Goal: Information Seeking & Learning: Learn about a topic

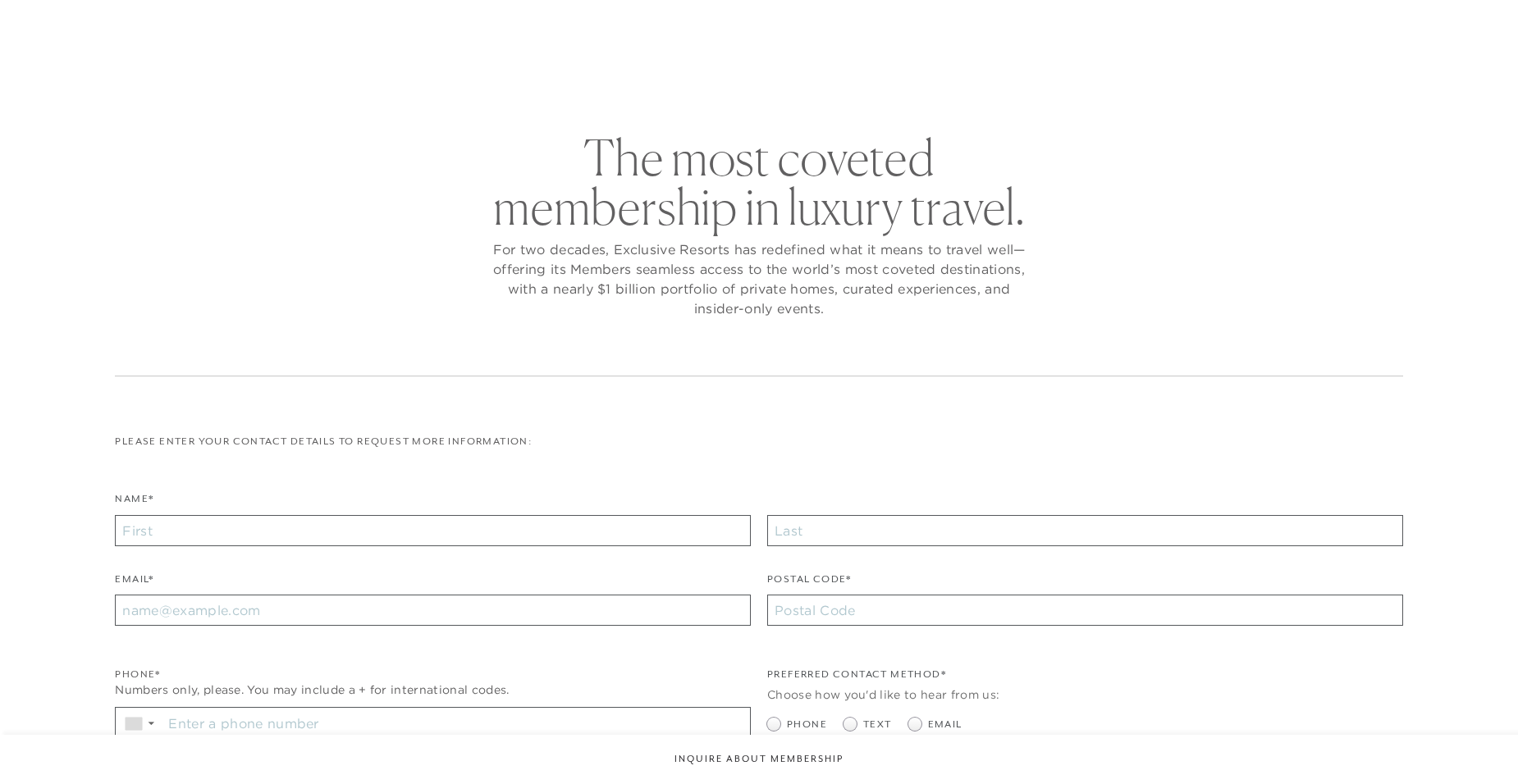
checkbox input "false"
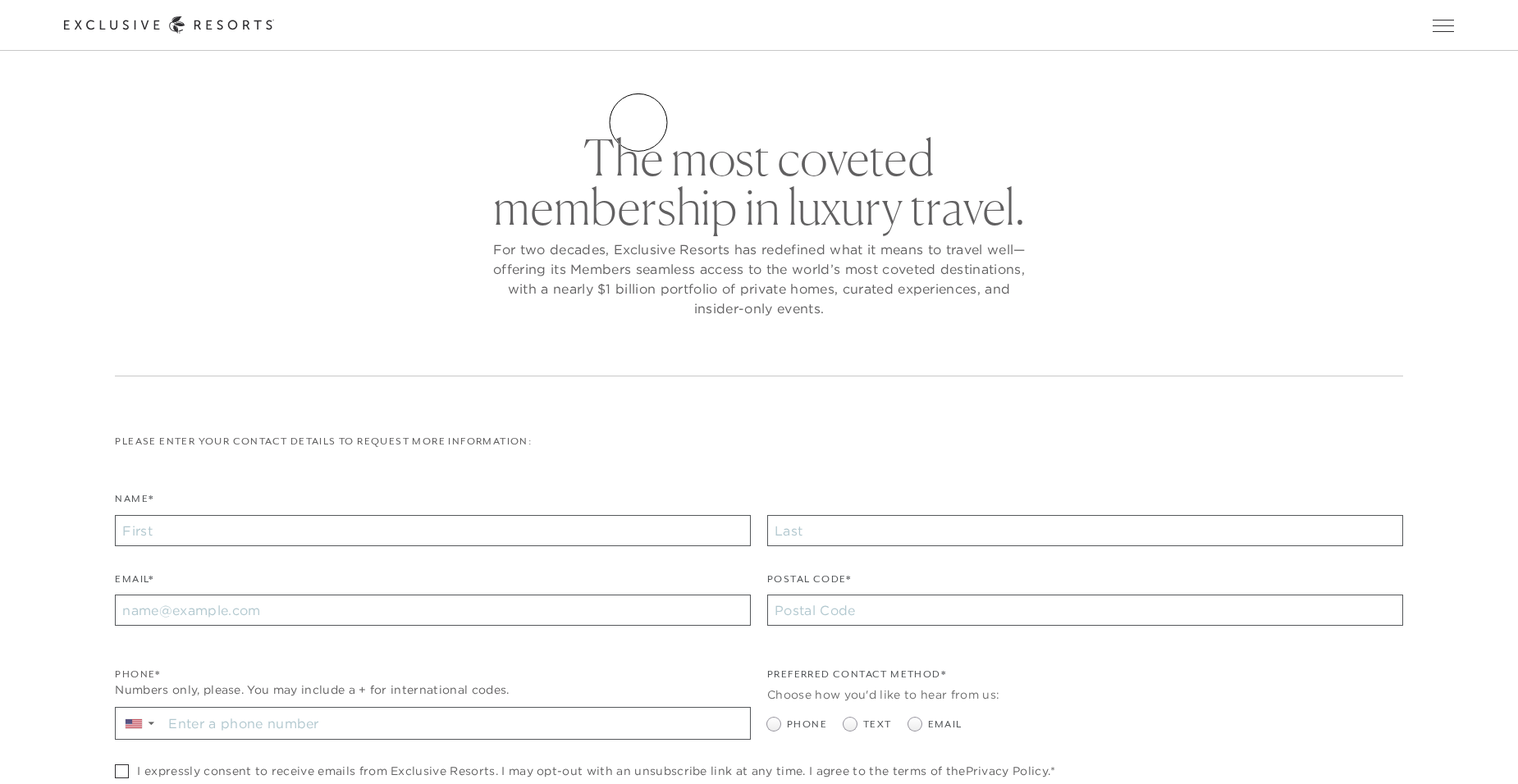
click at [0, 0] on link "Residence Collection" at bounding box center [0, 0] width 0 height 0
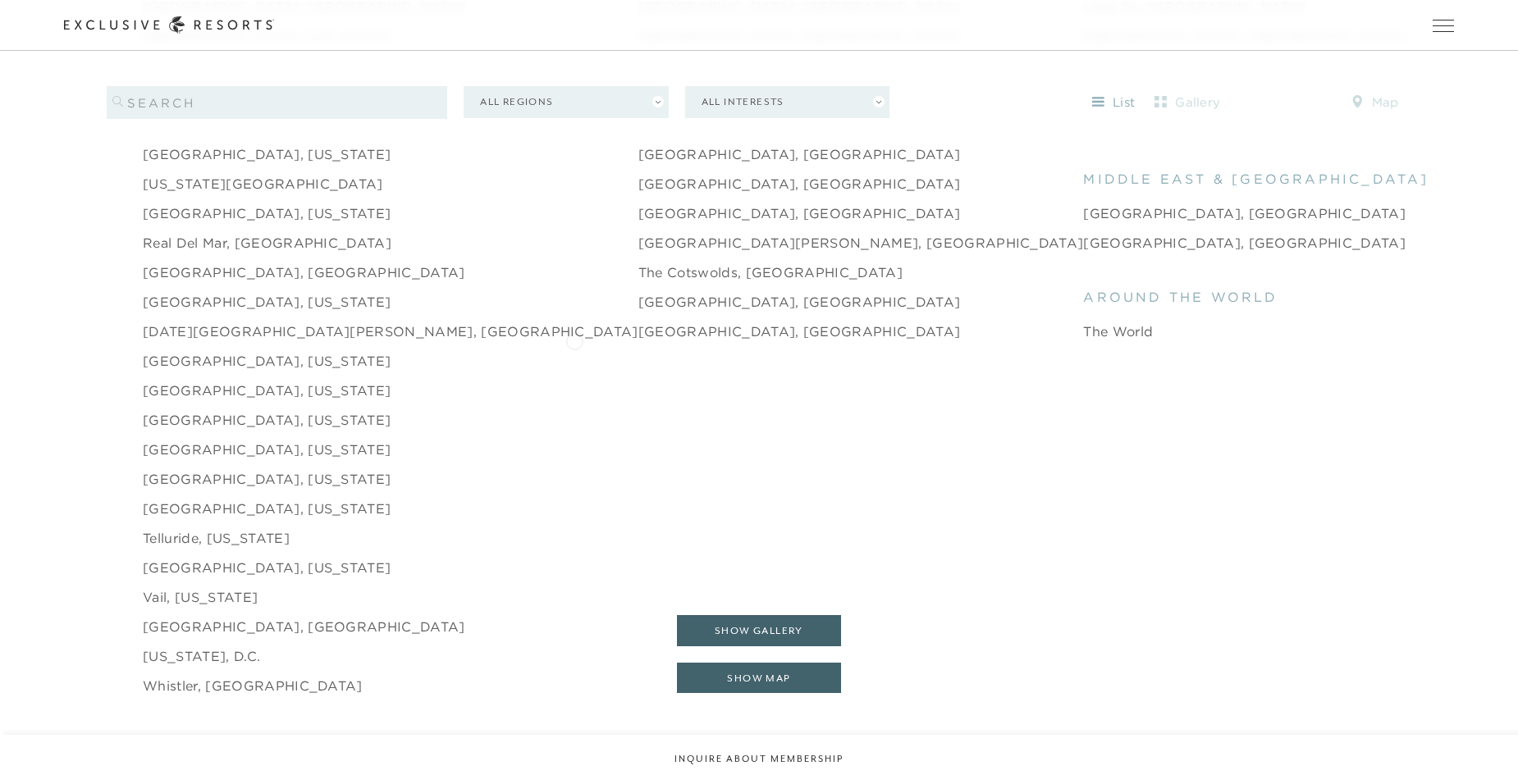
scroll to position [2379, 0]
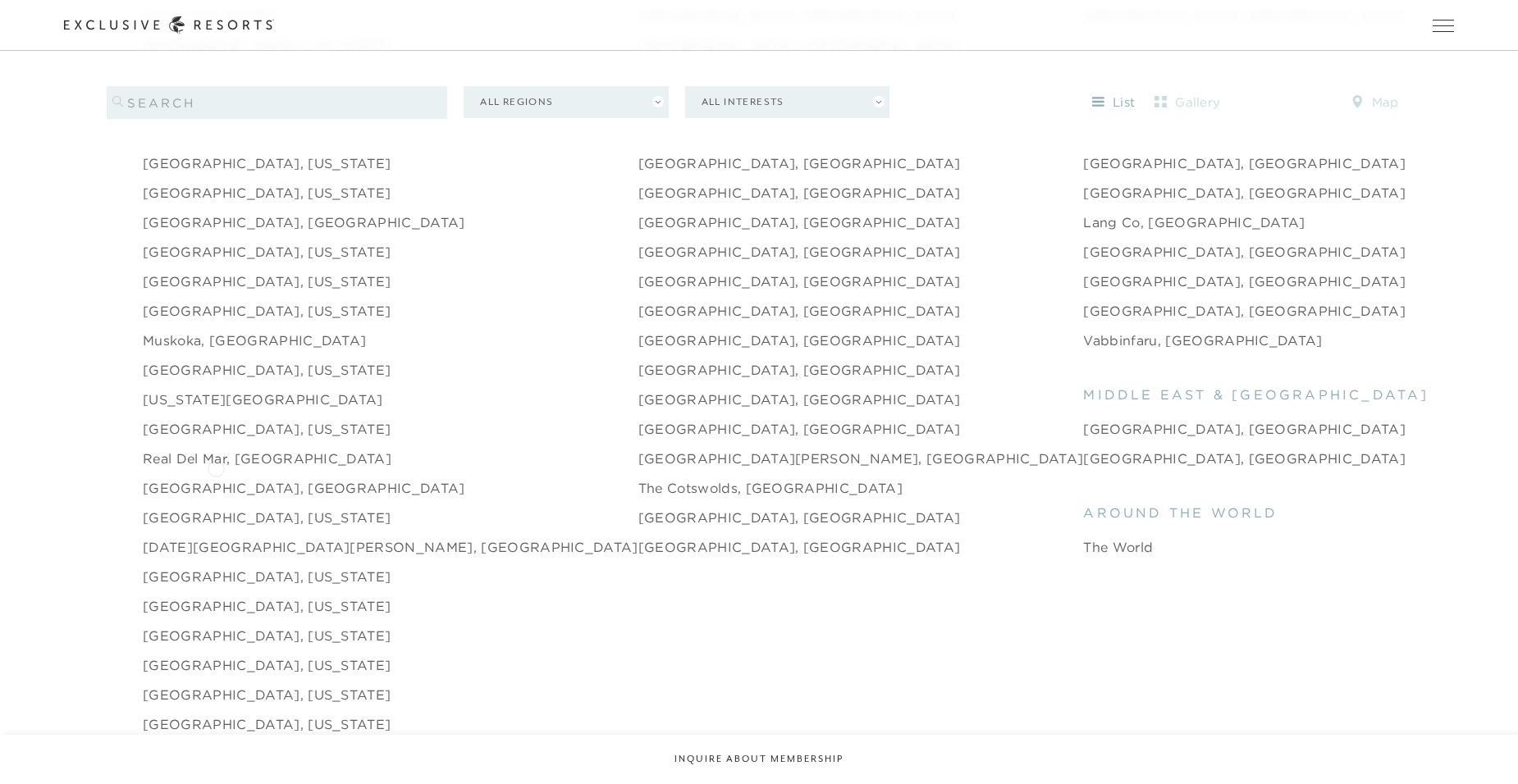
click at [216, 478] on link "[GEOGRAPHIC_DATA], [GEOGRAPHIC_DATA]" at bounding box center [304, 488] width 323 height 20
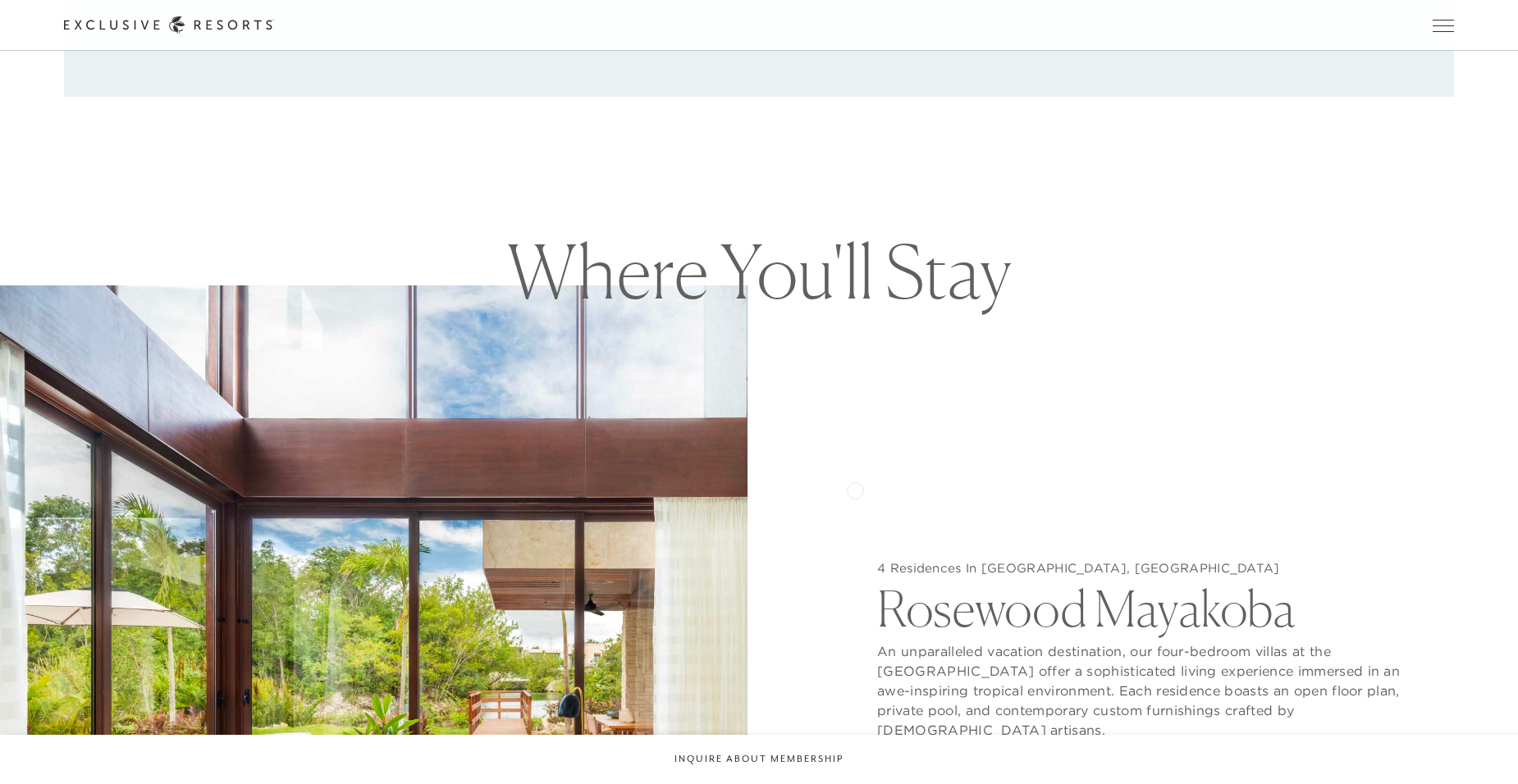
scroll to position [1640, 0]
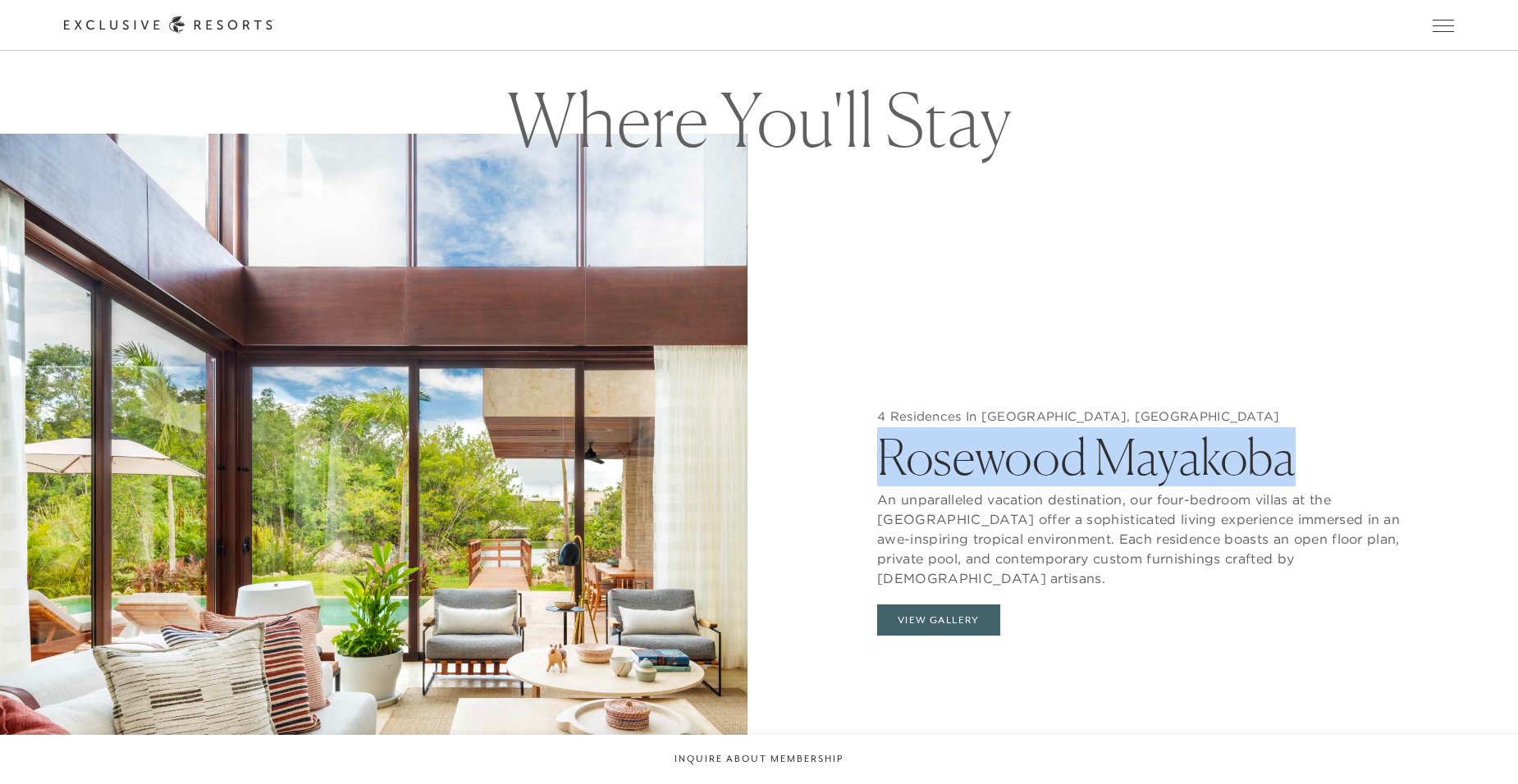
drag, startPoint x: 1334, startPoint y: 467, endPoint x: 885, endPoint y: 455, distance: 449.2
click at [885, 455] on h2 "Rosewood Mayakoba" at bounding box center [1143, 453] width 534 height 57
drag, startPoint x: 885, startPoint y: 455, endPoint x: 921, endPoint y: 461, distance: 36.5
copy h2 "Rosewood Mayakoba"
